Goal: Find contact information: Obtain details needed to contact an individual or organization

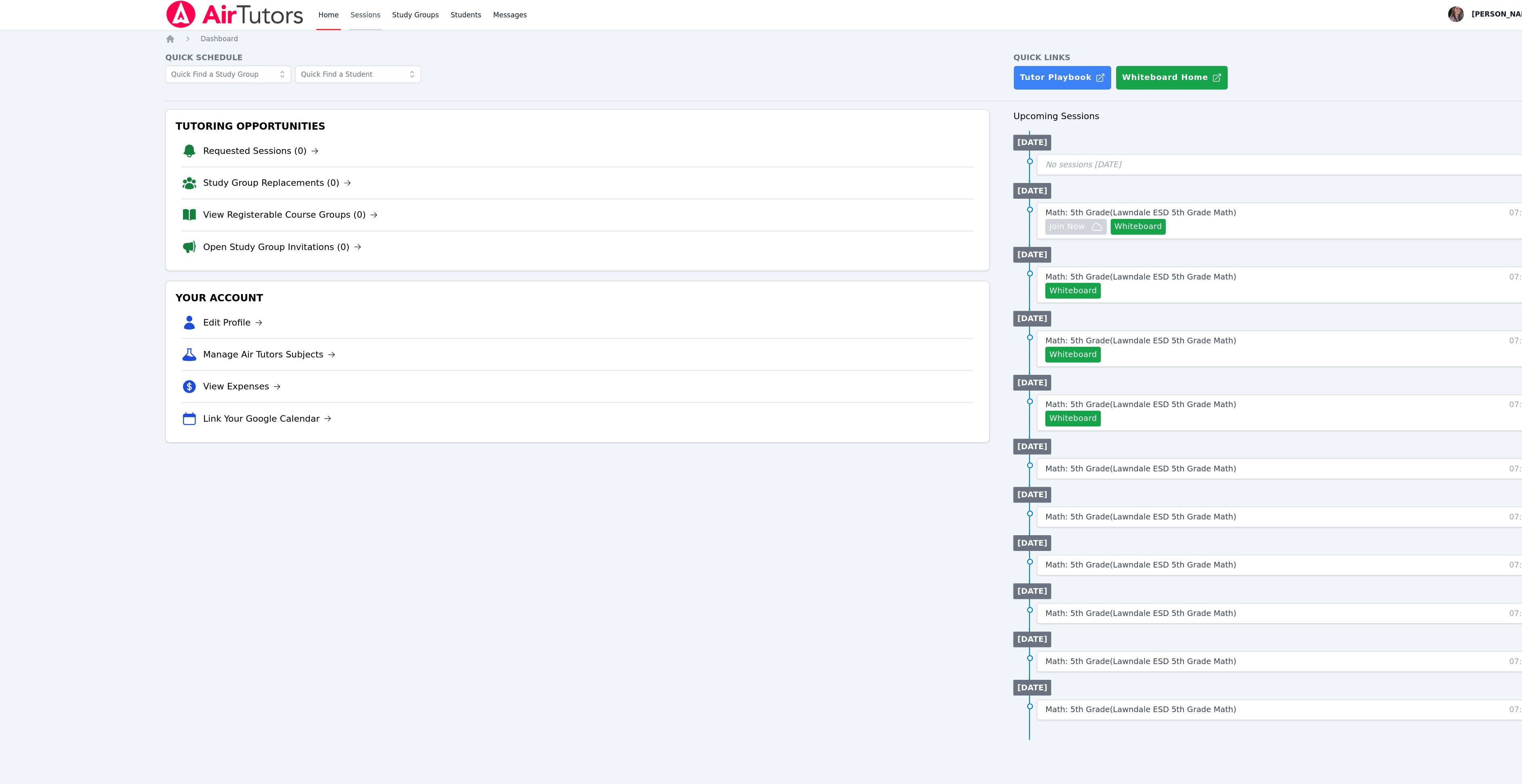
click at [352, 10] on link "Sessions" at bounding box center [354, 13] width 28 height 26
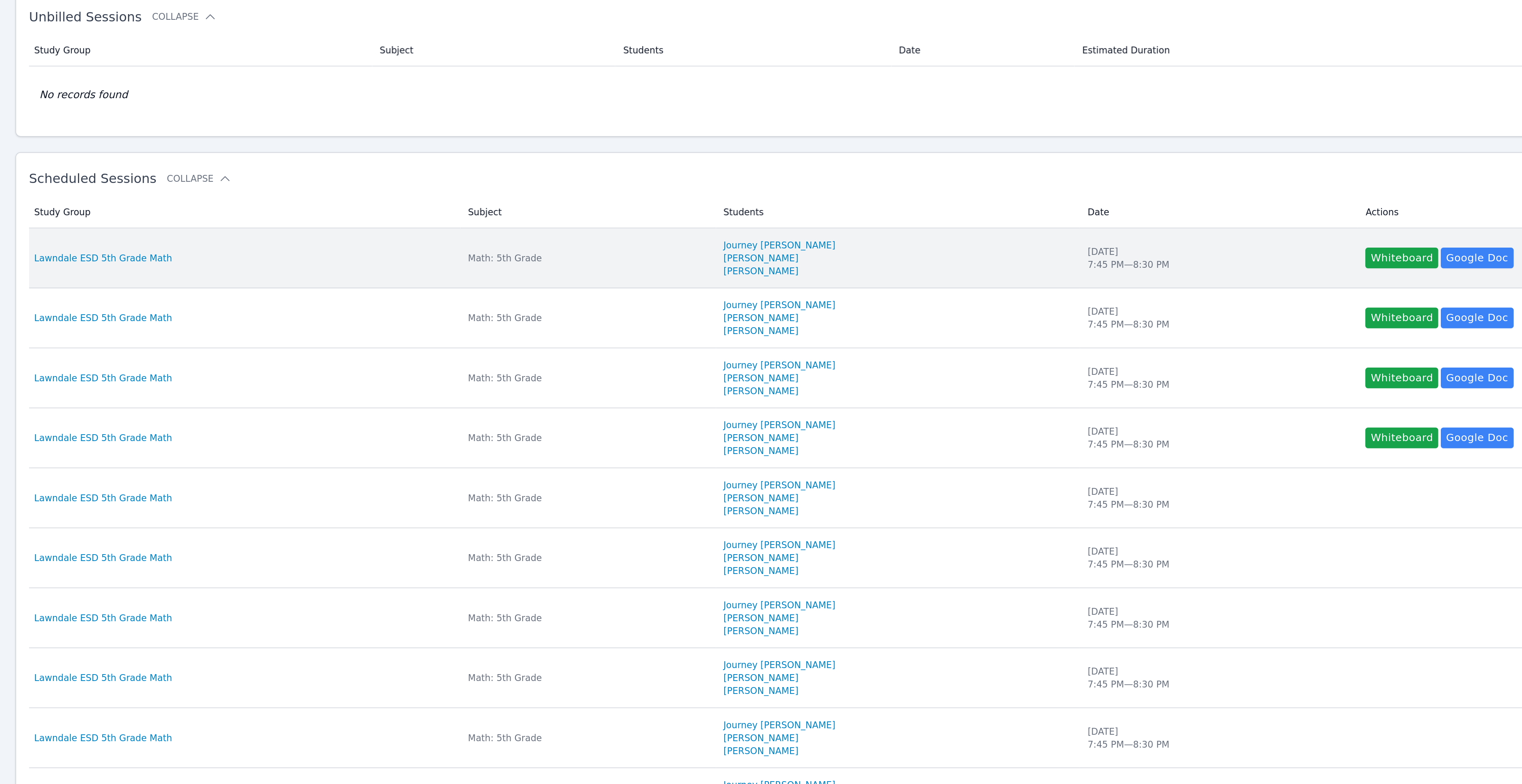
click at [586, 207] on td "Subject Math: 5th Grade" at bounding box center [549, 211] width 160 height 38
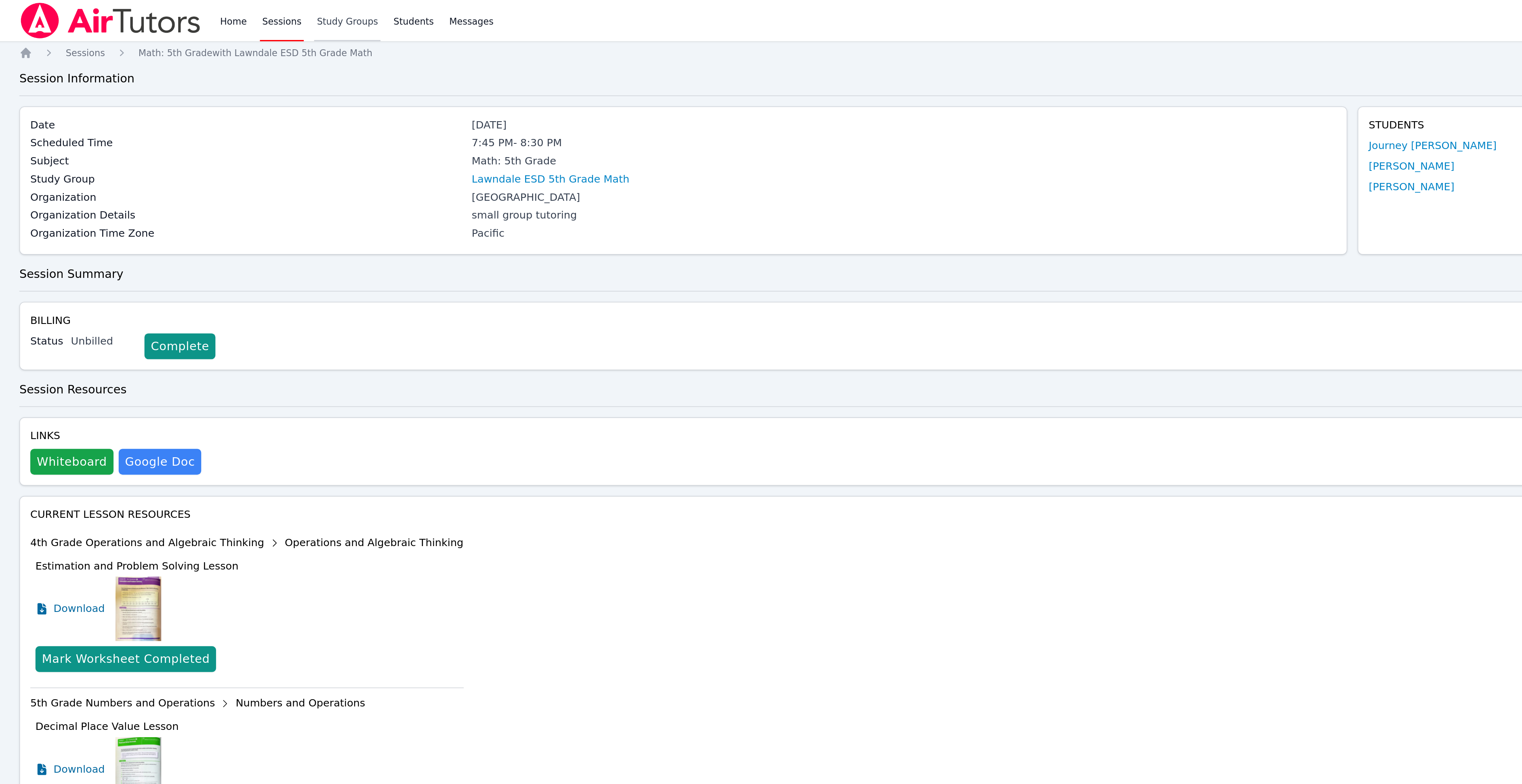
click at [399, 11] on link "Study Groups" at bounding box center [396, 13] width 41 height 26
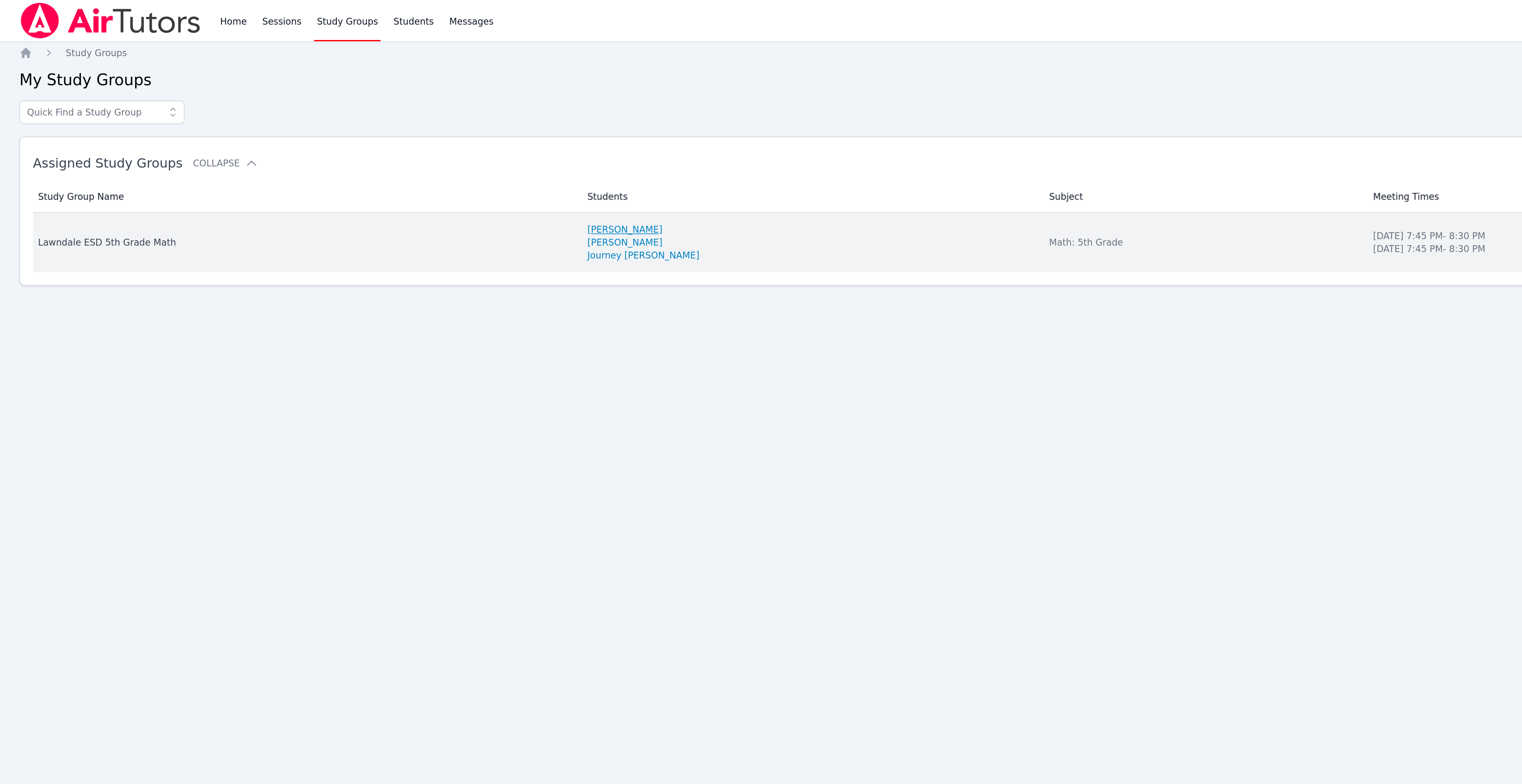
click at [587, 144] on link "[PERSON_NAME]" at bounding box center [570, 143] width 47 height 8
click at [578, 154] on link "[PERSON_NAME]" at bounding box center [570, 151] width 47 height 8
click at [593, 145] on link "[PERSON_NAME]" at bounding box center [570, 143] width 47 height 8
click at [582, 161] on link "Journey [PERSON_NAME]" at bounding box center [581, 160] width 71 height 8
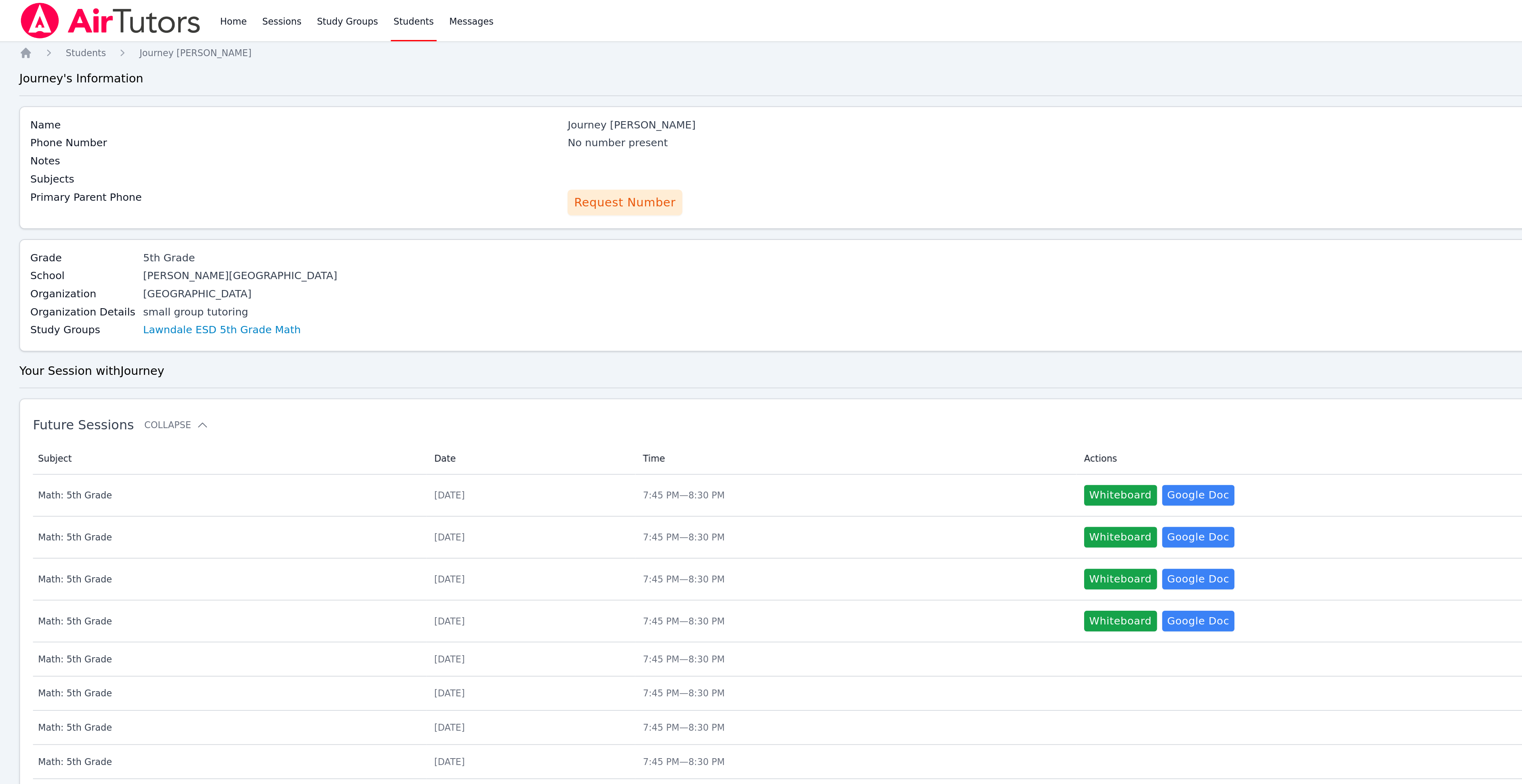
click at [557, 123] on span "Request Number" at bounding box center [569, 127] width 63 height 11
